Goal: Transaction & Acquisition: Subscribe to service/newsletter

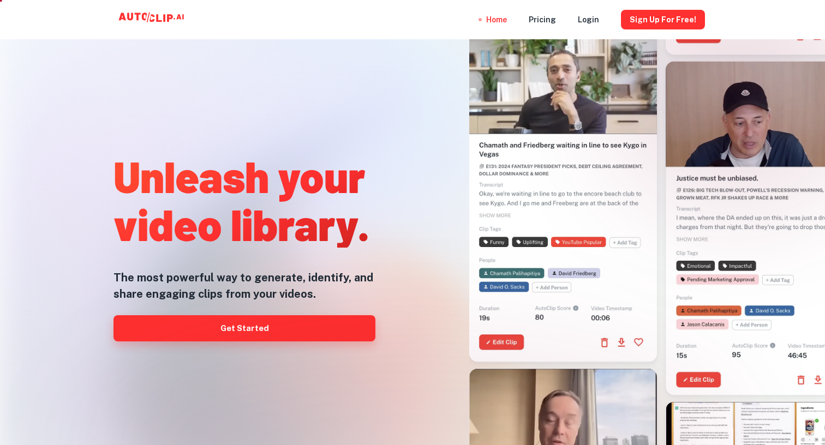
scroll to position [4, 0]
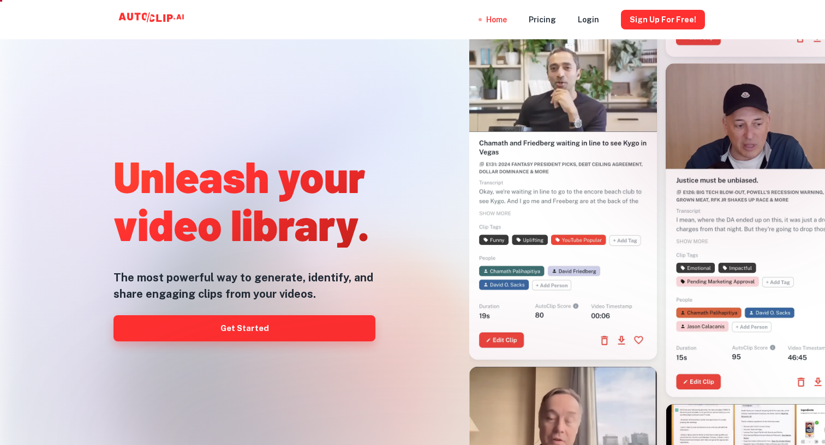
click at [180, 329] on link "Get Started" at bounding box center [245, 329] width 262 height 26
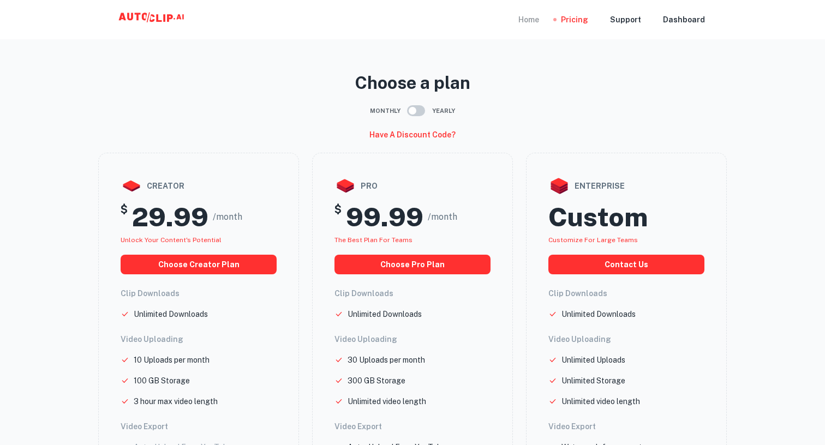
click at [539, 20] on div "Home" at bounding box center [529, 19] width 21 height 39
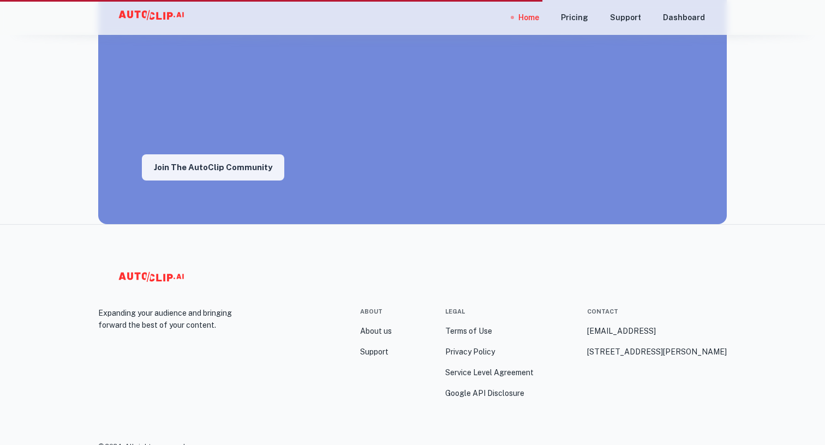
scroll to position [1955, 0]
